Goal: Transaction & Acquisition: Purchase product/service

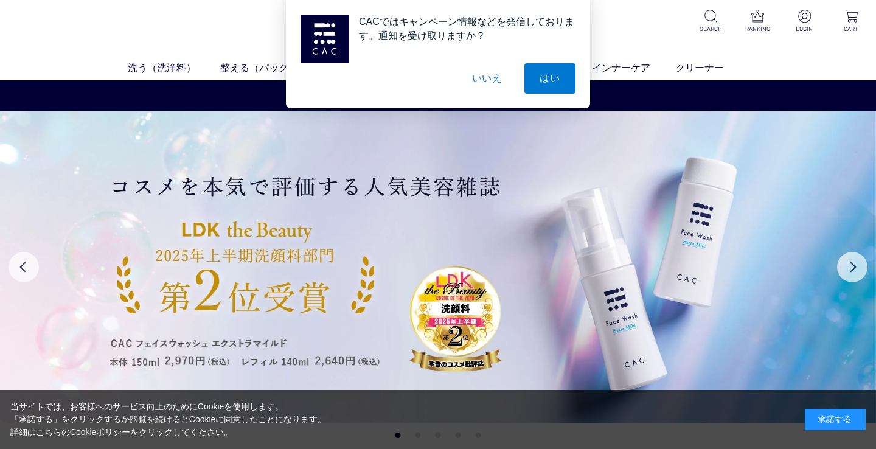
click at [833, 418] on div "承諾する" at bounding box center [835, 419] width 61 height 21
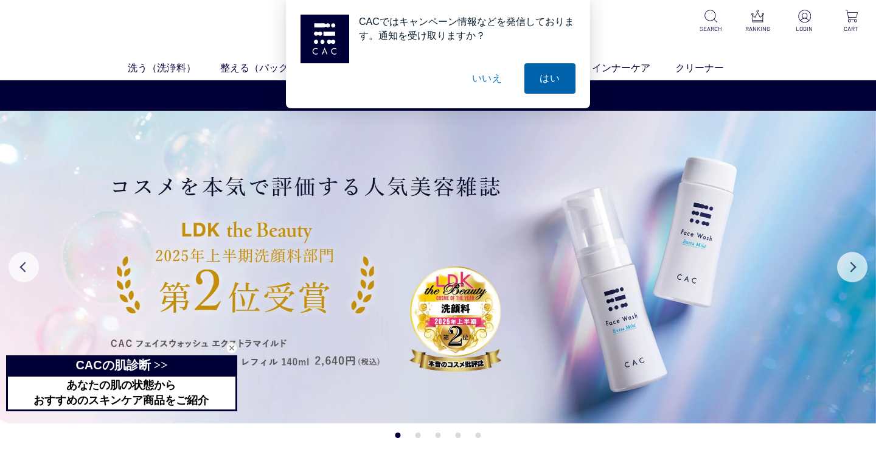
click at [555, 71] on button "はい" at bounding box center [549, 78] width 51 height 30
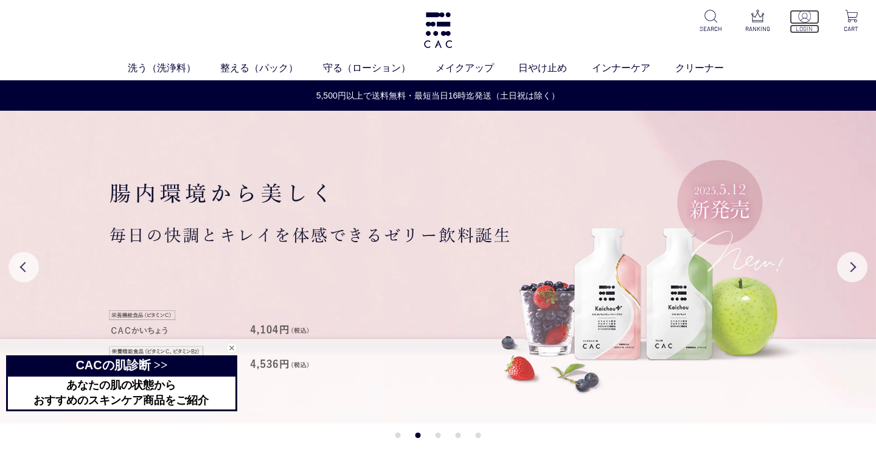
click at [804, 15] on img at bounding box center [804, 16] width 13 height 13
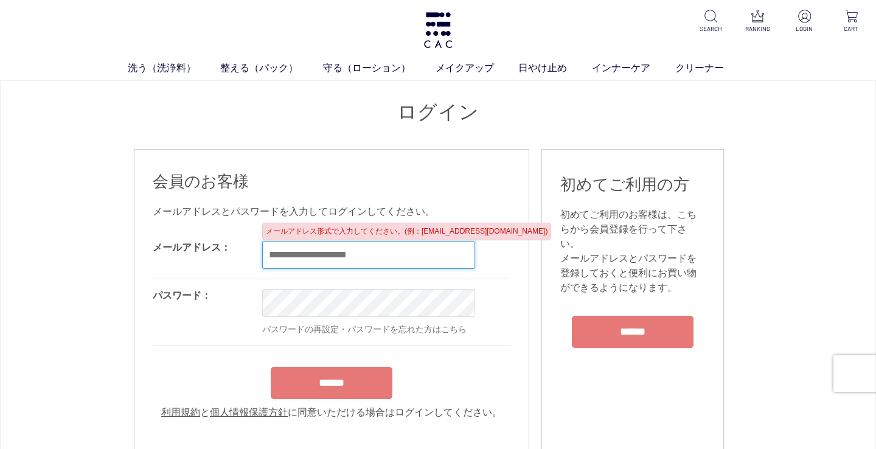
type input "**********"
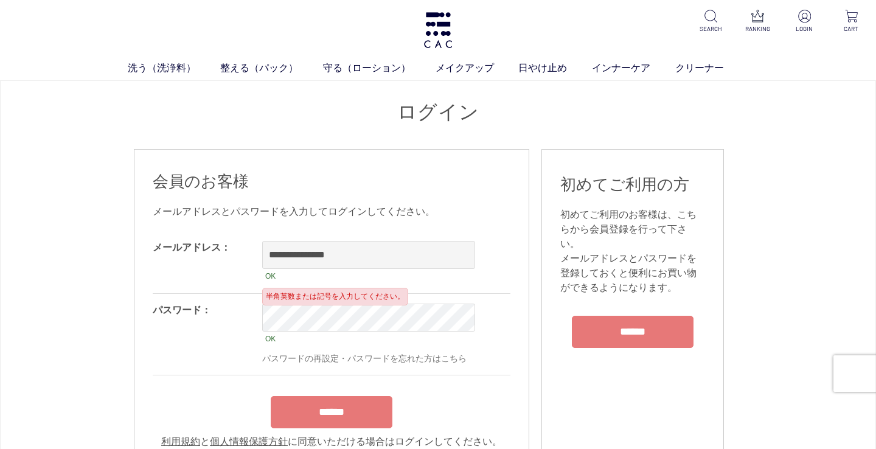
click at [348, 405] on input "******" at bounding box center [332, 412] width 122 height 32
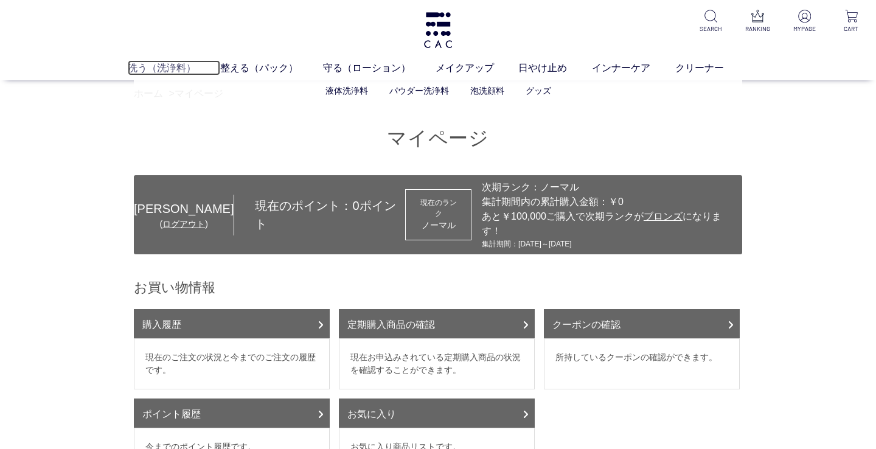
click at [165, 67] on link "洗う（洗浄料）" at bounding box center [174, 67] width 93 height 15
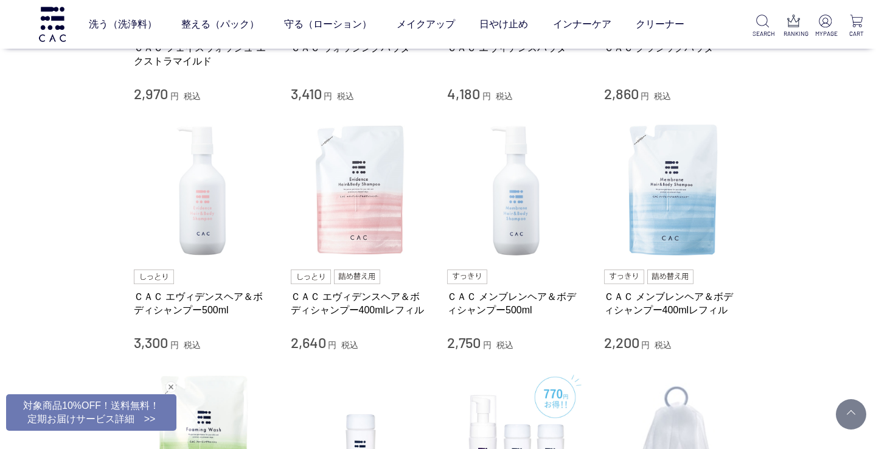
scroll to position [463, 0]
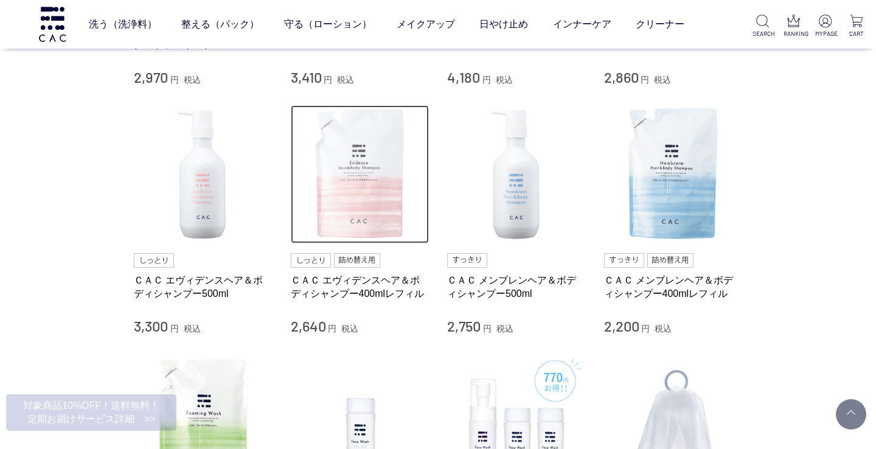
click at [345, 214] on img at bounding box center [360, 174] width 139 height 139
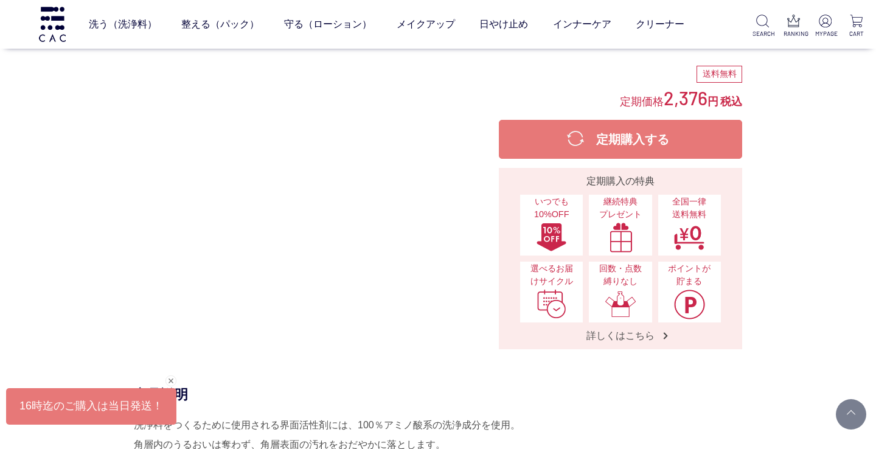
scroll to position [327, 0]
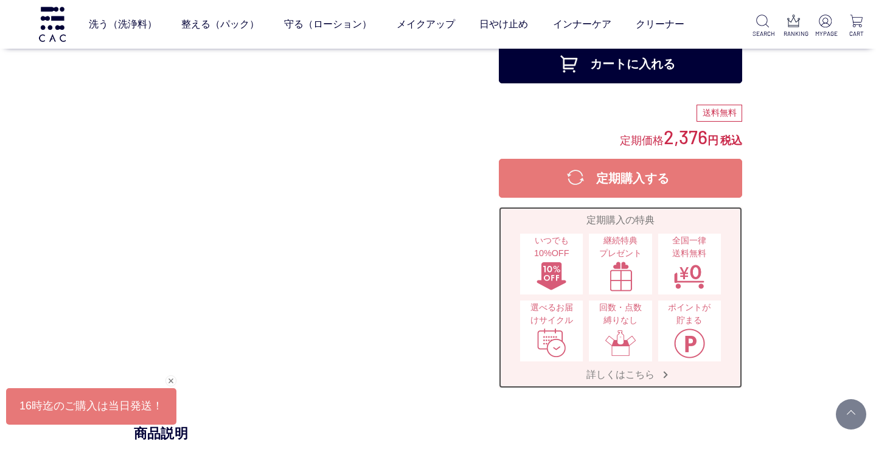
click at [649, 374] on span "詳しくはこちら" at bounding box center [620, 374] width 92 height 13
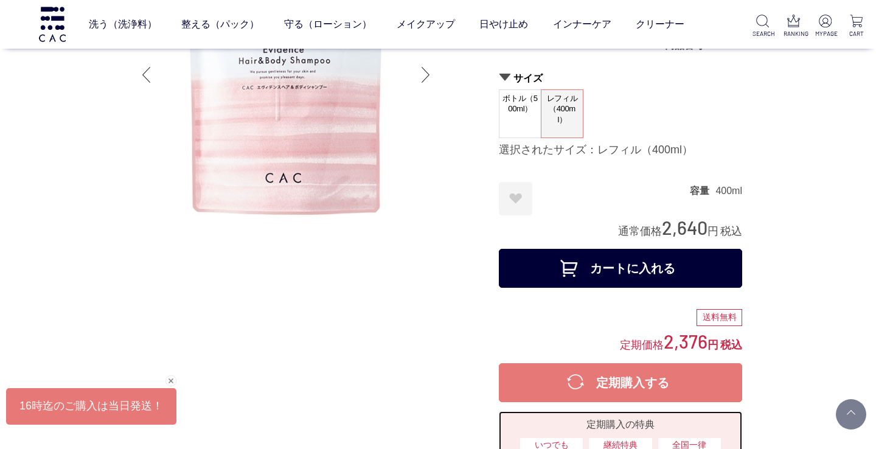
scroll to position [133, 0]
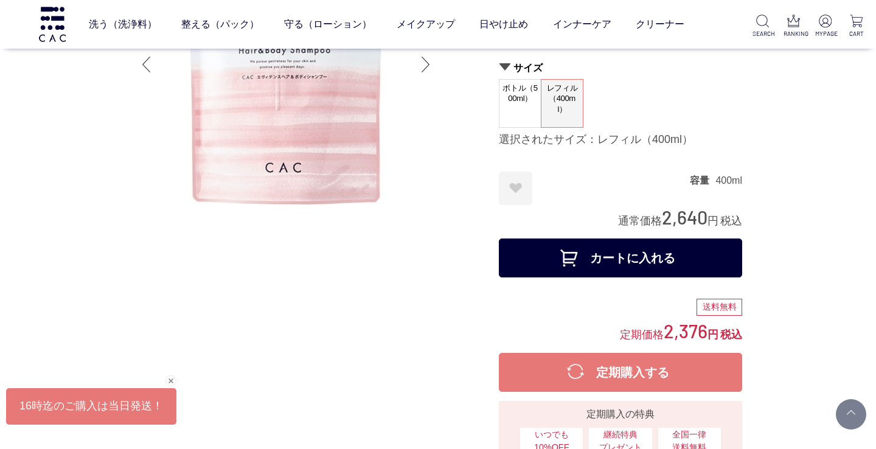
click at [563, 258] on button "カートに入れる" at bounding box center [620, 257] width 243 height 39
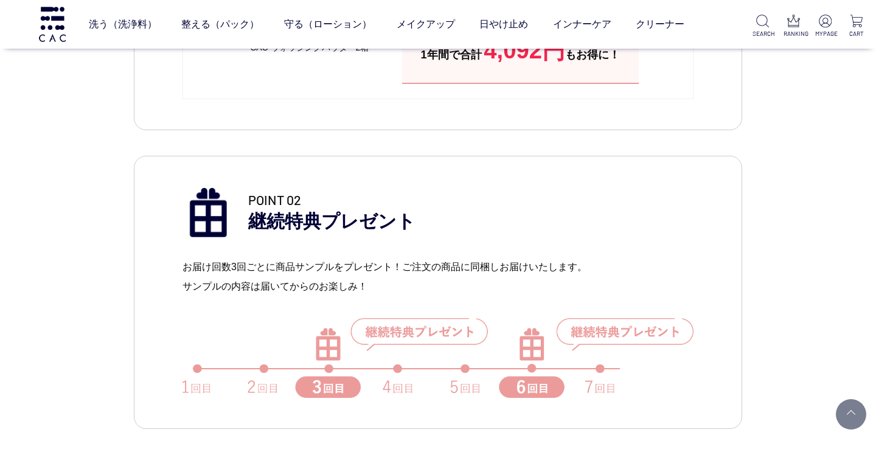
scroll to position [876, 0]
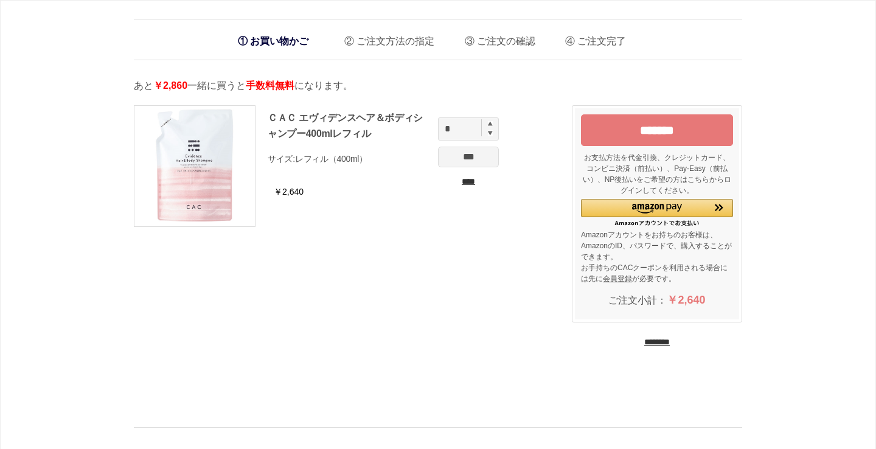
click at [491, 122] on img at bounding box center [490, 123] width 5 height 5
type input "*"
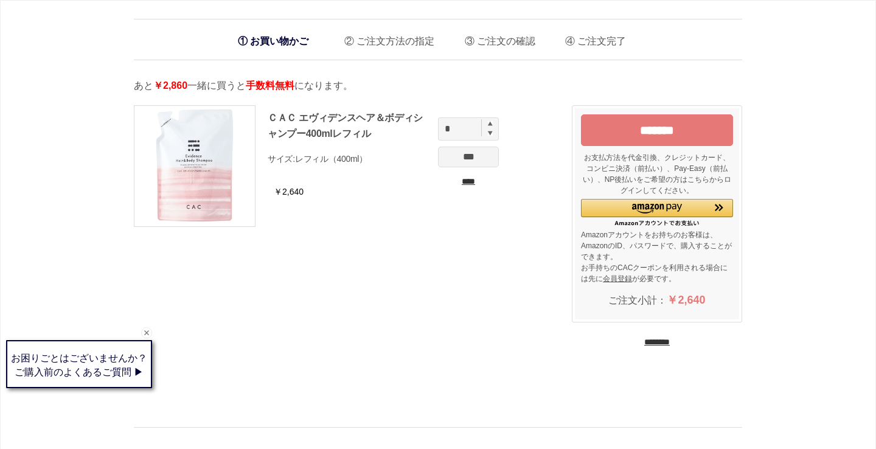
click at [528, 155] on ul "ＣＡＣ エヴィデンスヘア＆ボディシャンプー400mlレフィル サイズ: レフィル（400ml） ￥2,640 * *** ****" at bounding box center [338, 172] width 408 height 134
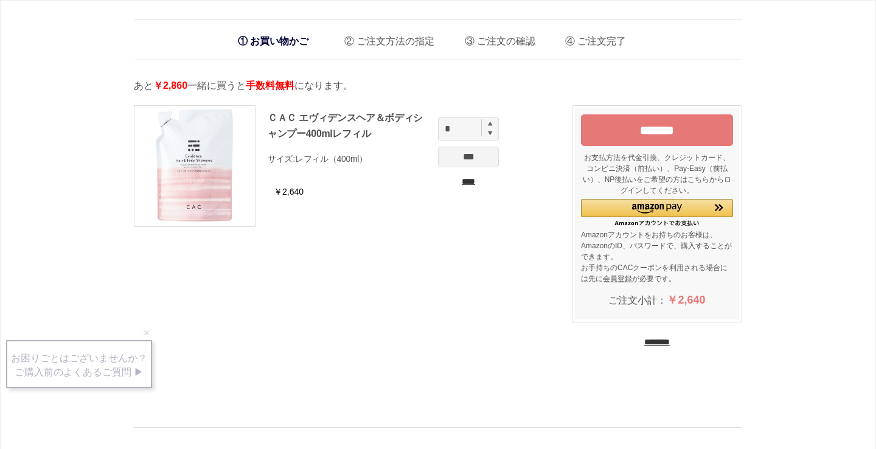
click at [474, 158] on input "***" at bounding box center [468, 157] width 61 height 21
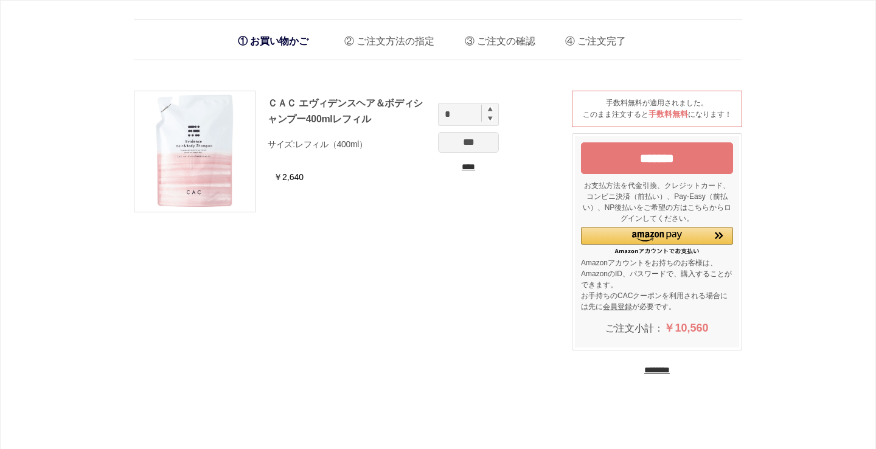
click at [491, 120] on img at bounding box center [490, 118] width 5 height 5
type input "*"
click at [487, 142] on input "***" at bounding box center [468, 142] width 61 height 21
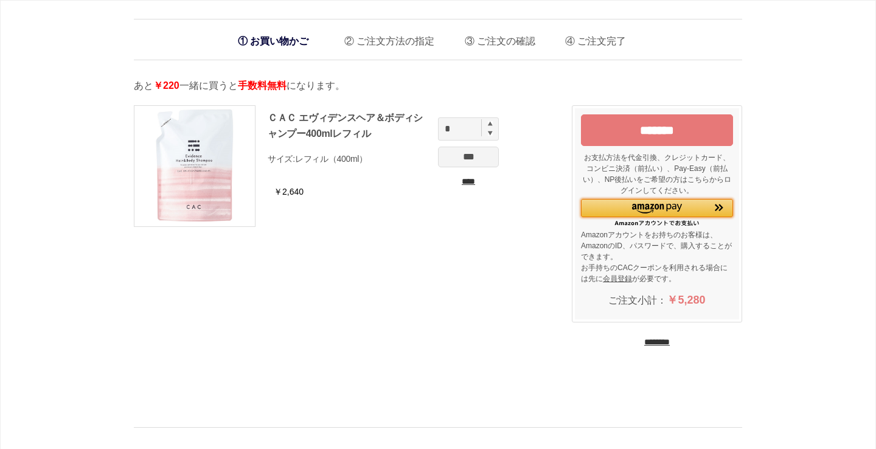
click at [617, 208] on div "Amazon Pay - Amazonアカウントをお使いください" at bounding box center [657, 208] width 152 height 18
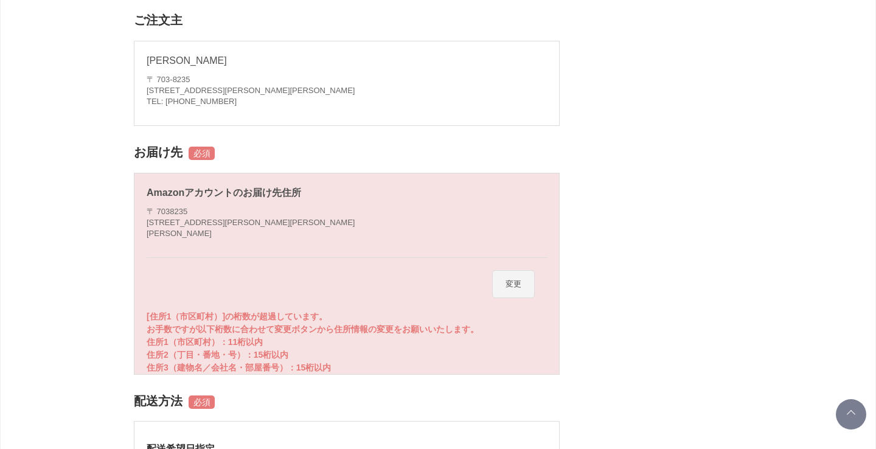
scroll to position [337, 0]
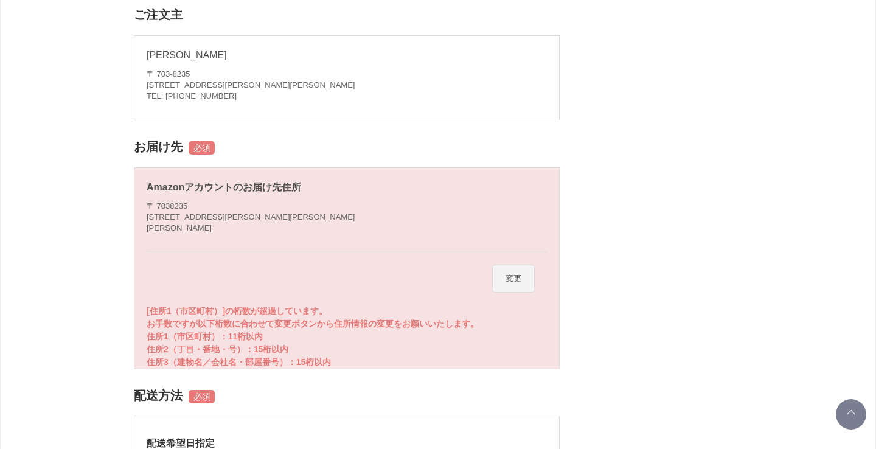
click at [515, 279] on button "変更" at bounding box center [513, 279] width 43 height 28
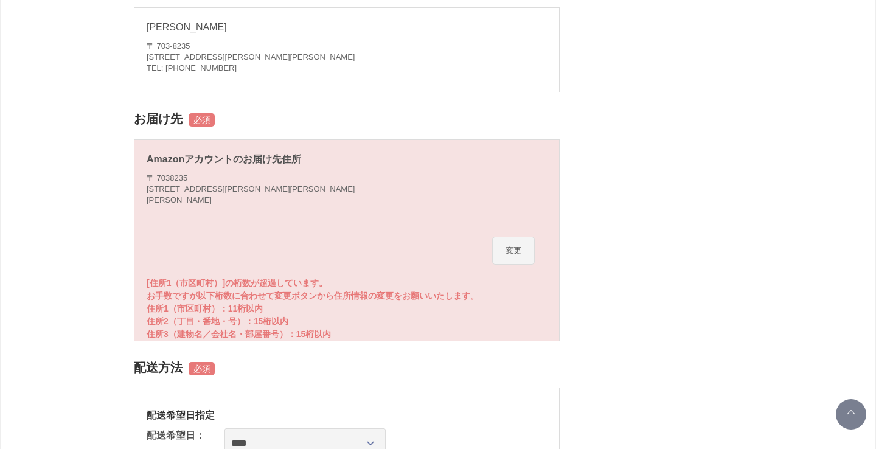
scroll to position [349, 0]
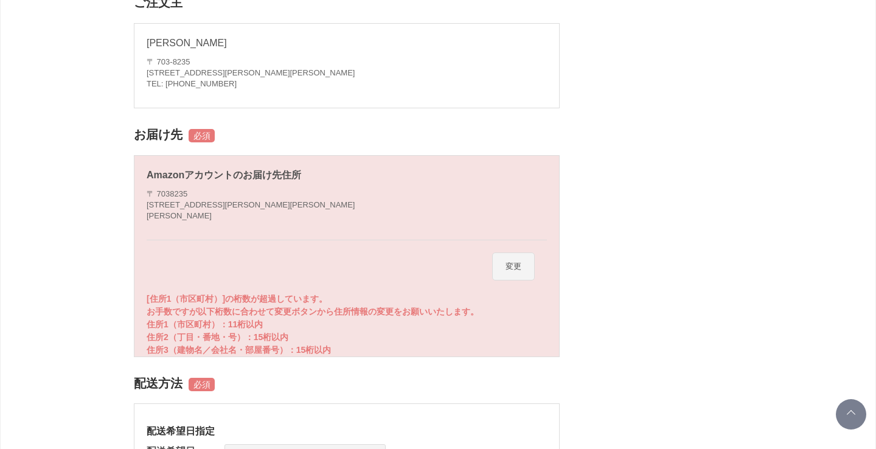
click at [332, 313] on p "[住所1（市区町村）]の桁数が超過しています。 お手数ですが以下桁数に合わせて変更ボタンから住所情報の変更をお願いいたします。 住所1（市区町村）：11桁以内…" at bounding box center [347, 325] width 400 height 64
click at [521, 266] on button "変更" at bounding box center [513, 266] width 43 height 28
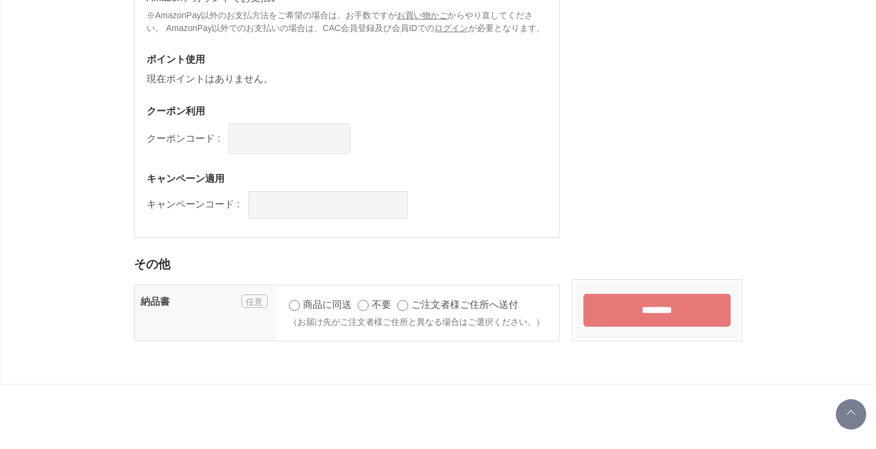
scroll to position [870, 0]
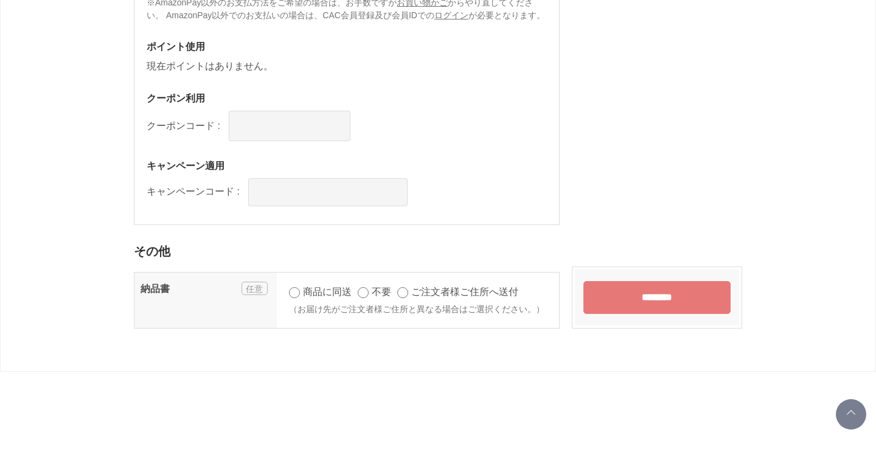
click at [650, 301] on input "********" at bounding box center [656, 297] width 147 height 33
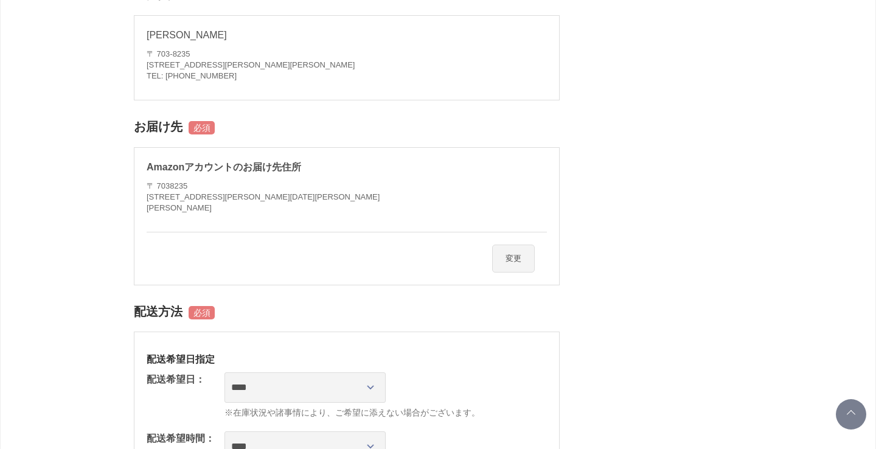
scroll to position [230, 0]
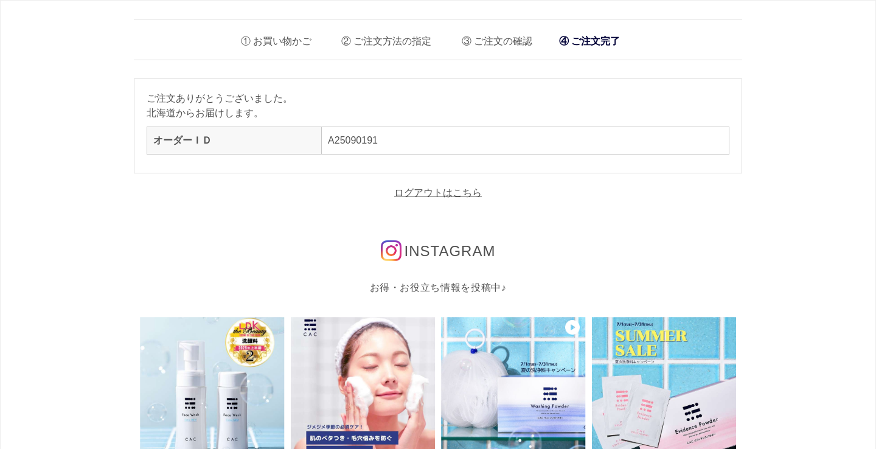
click at [310, 143] on th "オーダーＩＤ" at bounding box center [234, 140] width 175 height 27
click at [590, 39] on li "ご注文完了" at bounding box center [589, 41] width 73 height 25
click at [268, 44] on li "お買い物かご" at bounding box center [272, 38] width 80 height 25
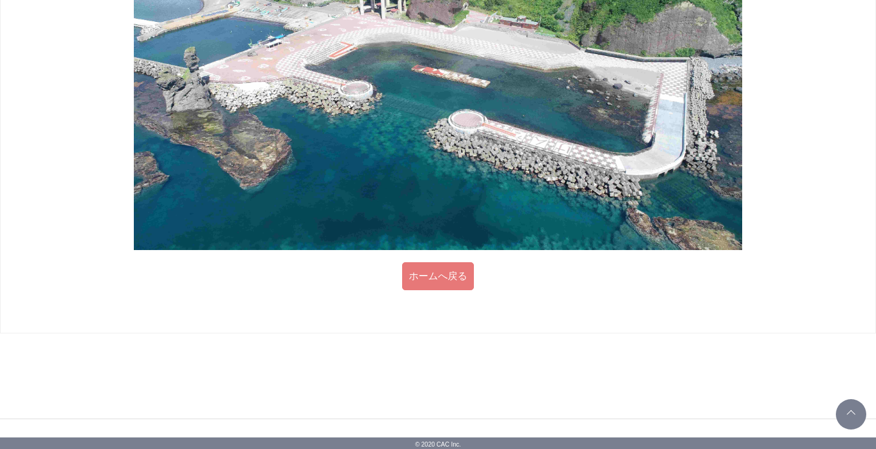
scroll to position [673, 0]
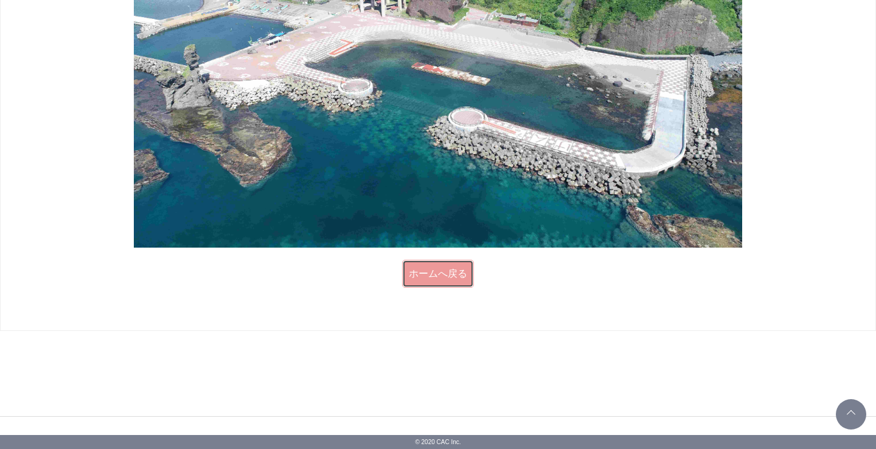
click at [446, 276] on link "ホームへ戻る" at bounding box center [438, 274] width 72 height 28
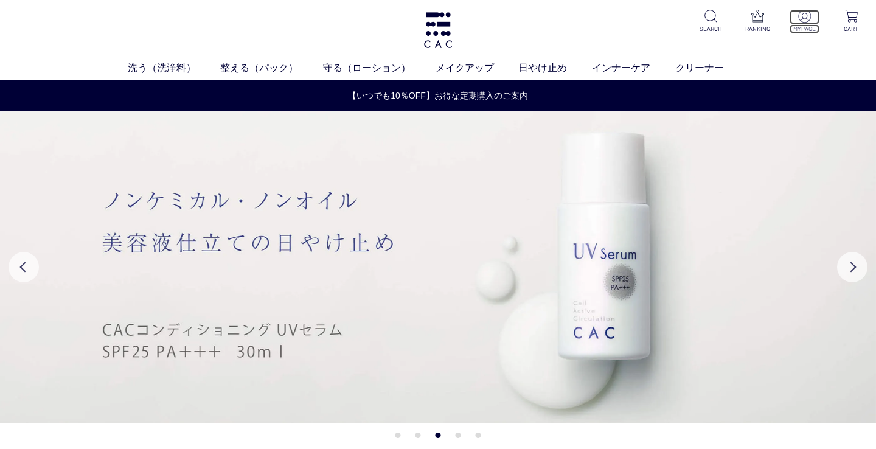
click at [804, 17] on img at bounding box center [804, 16] width 13 height 13
